Goal: Check status

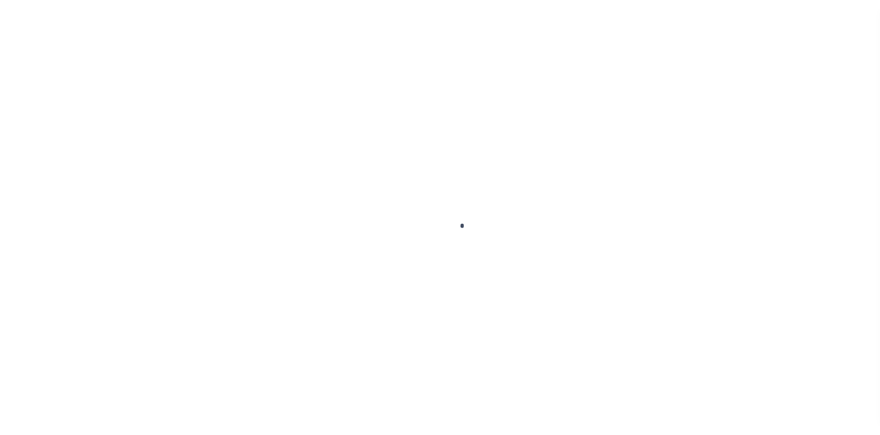
scroll to position [30, 0]
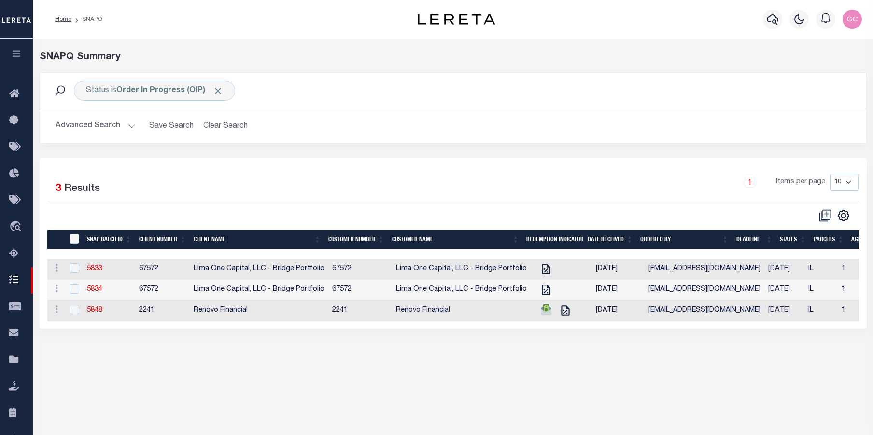
click at [23, 55] on button "button" at bounding box center [16, 55] width 33 height 33
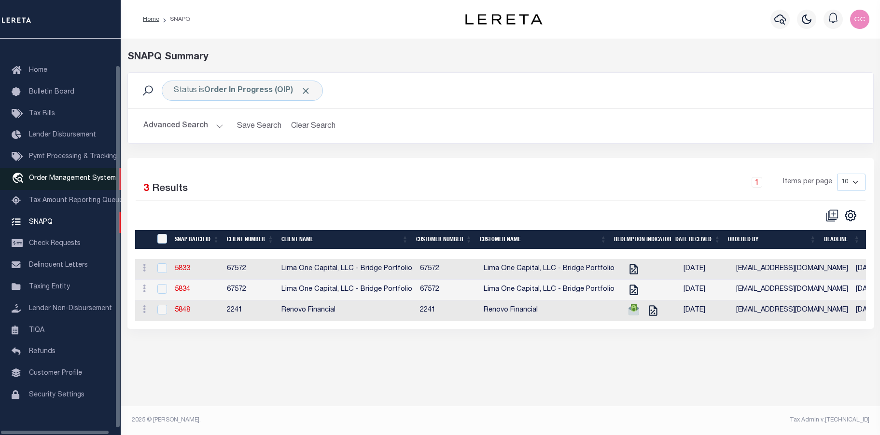
scroll to position [35, 0]
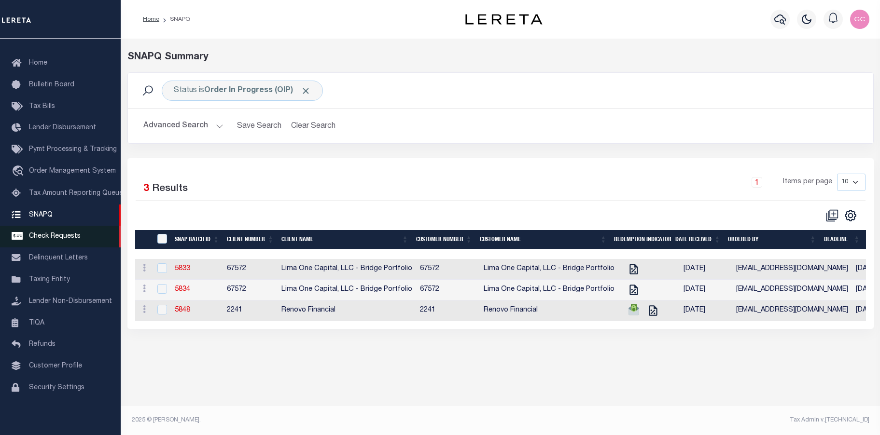
click at [55, 233] on span "Check Requests" at bounding box center [55, 236] width 52 height 7
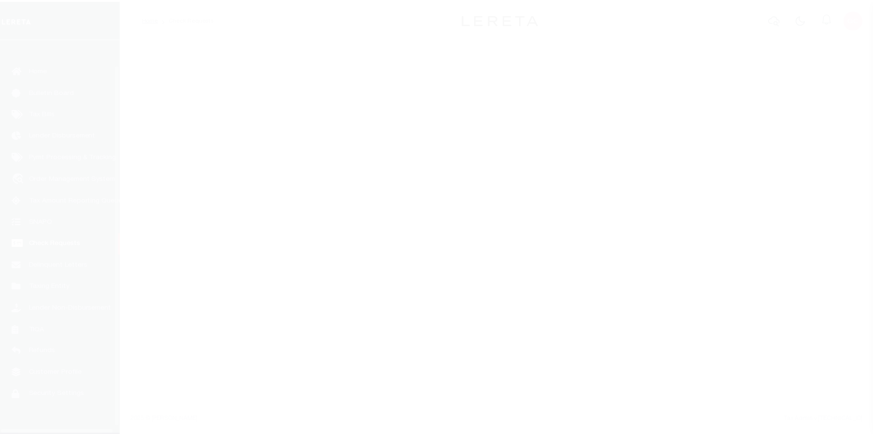
scroll to position [35, 0]
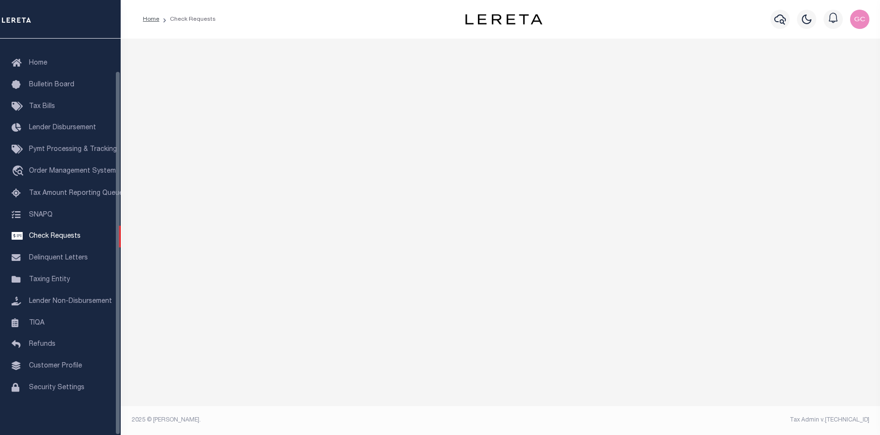
select select "50"
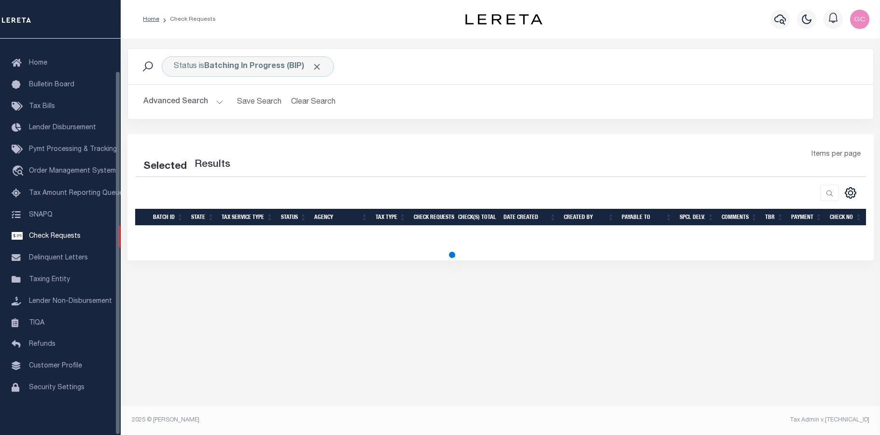
select select "50"
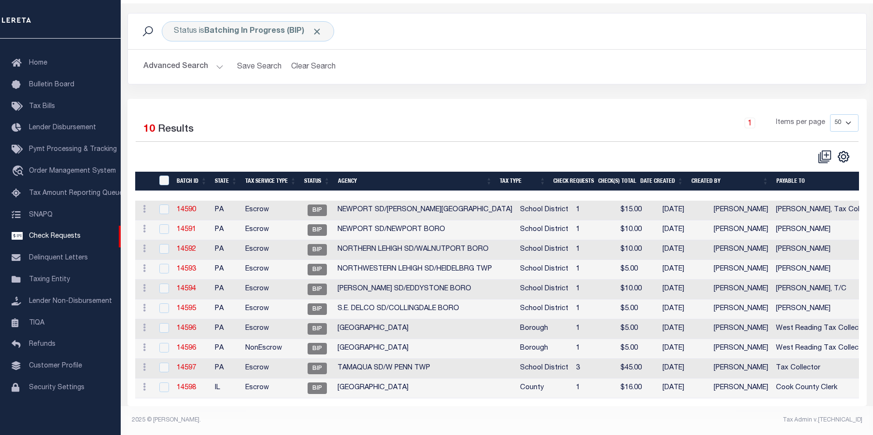
scroll to position [42, 0]
click at [465, 414] on footer "2025 © [PERSON_NAME]. Tax Admin v.[TECHNICAL_ID]" at bounding box center [497, 420] width 752 height 29
